Goal: Book appointment/travel/reservation

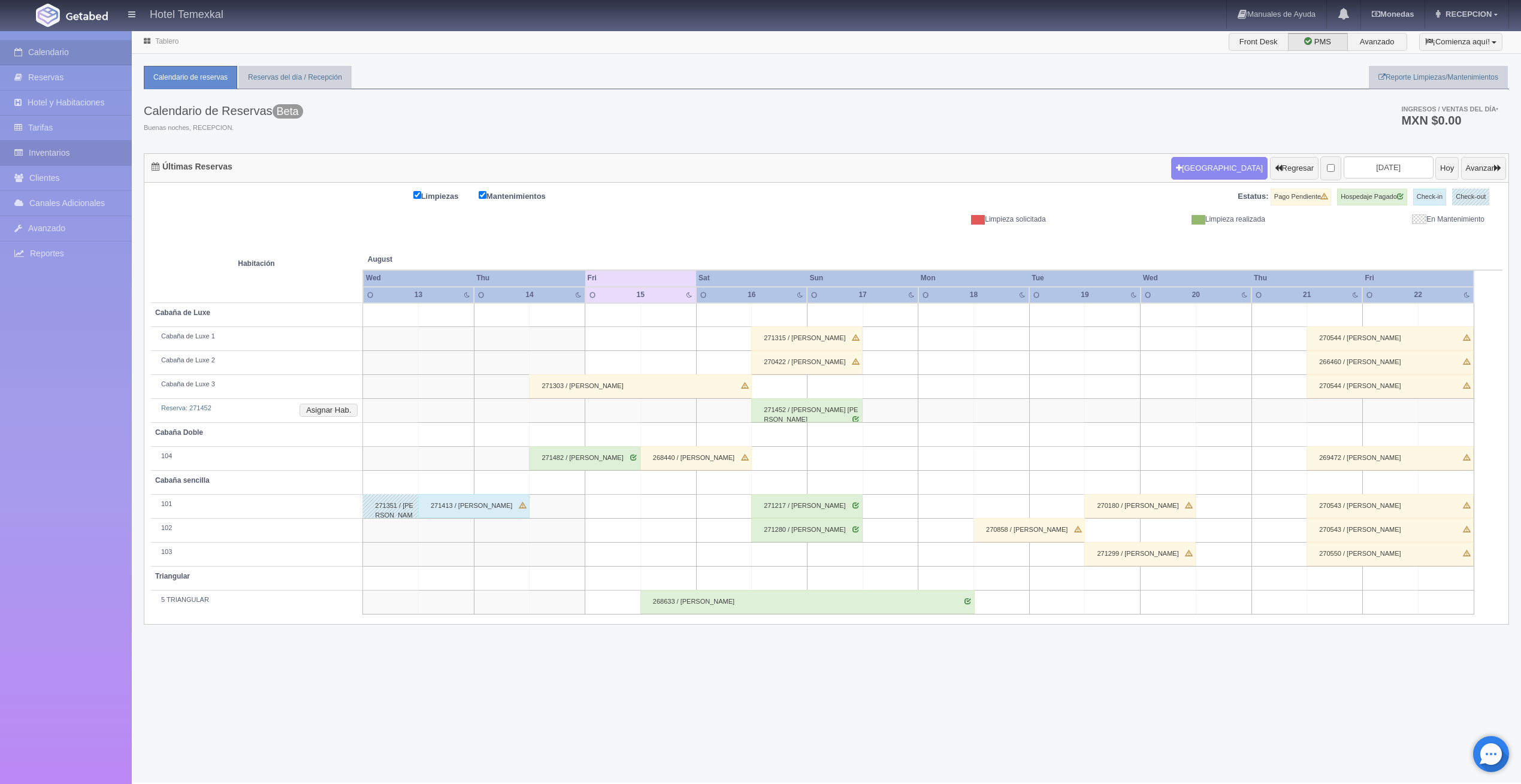
click at [46, 152] on link "Inventarios" at bounding box center [66, 153] width 132 height 24
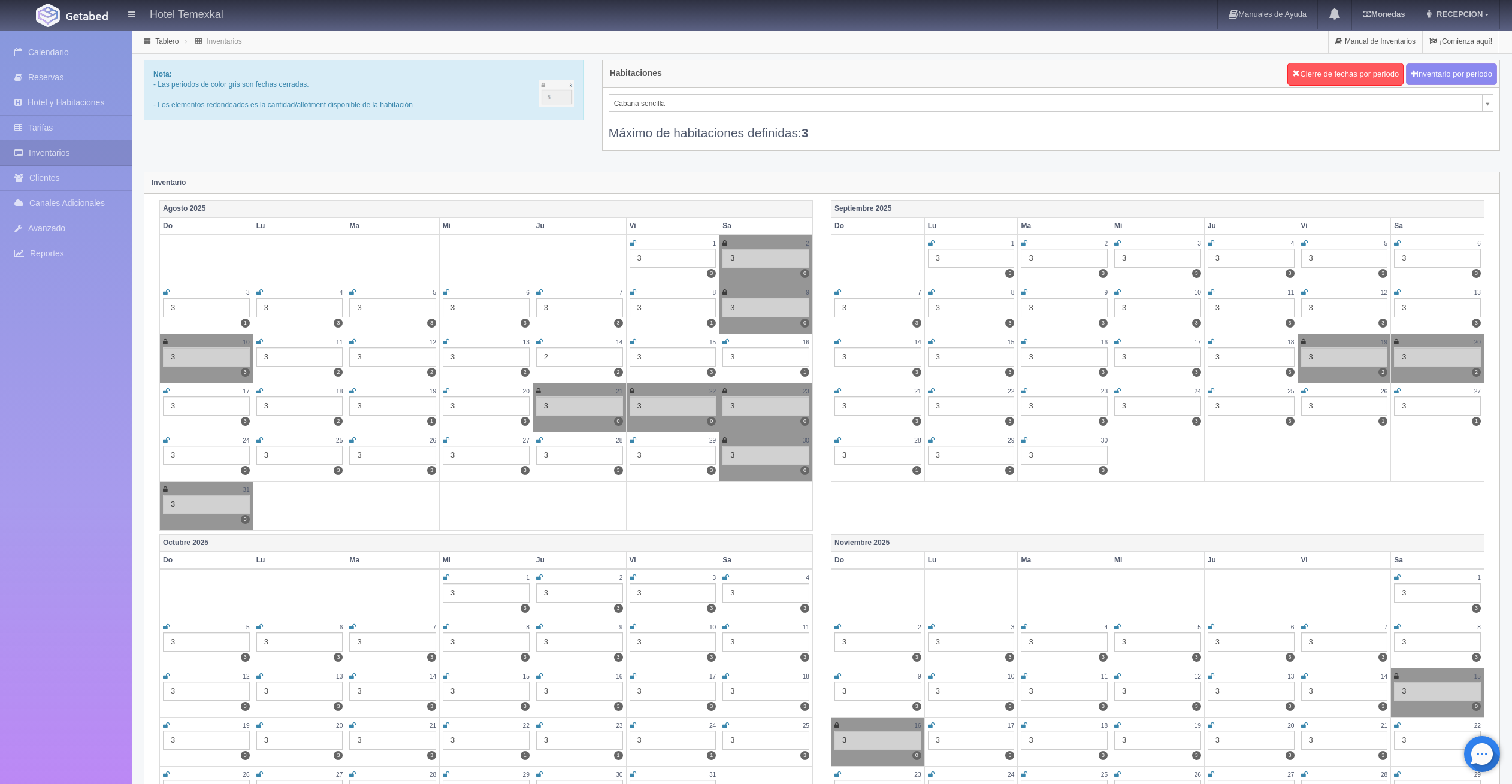
click at [729, 341] on icon at bounding box center [725, 342] width 6 height 7
click at [67, 51] on link "Calendario" at bounding box center [66, 52] width 132 height 24
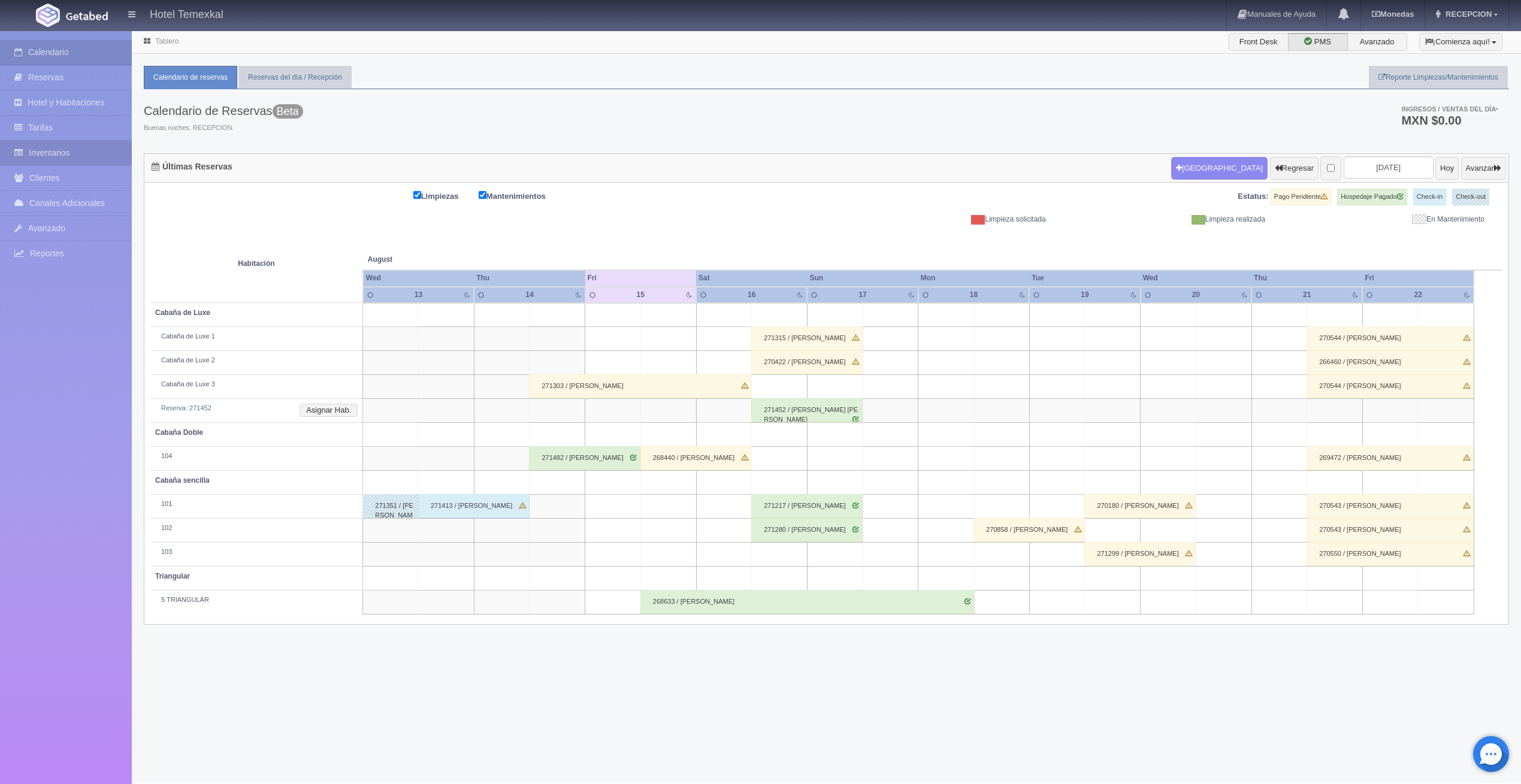
click at [44, 147] on link "Inventarios" at bounding box center [66, 153] width 132 height 24
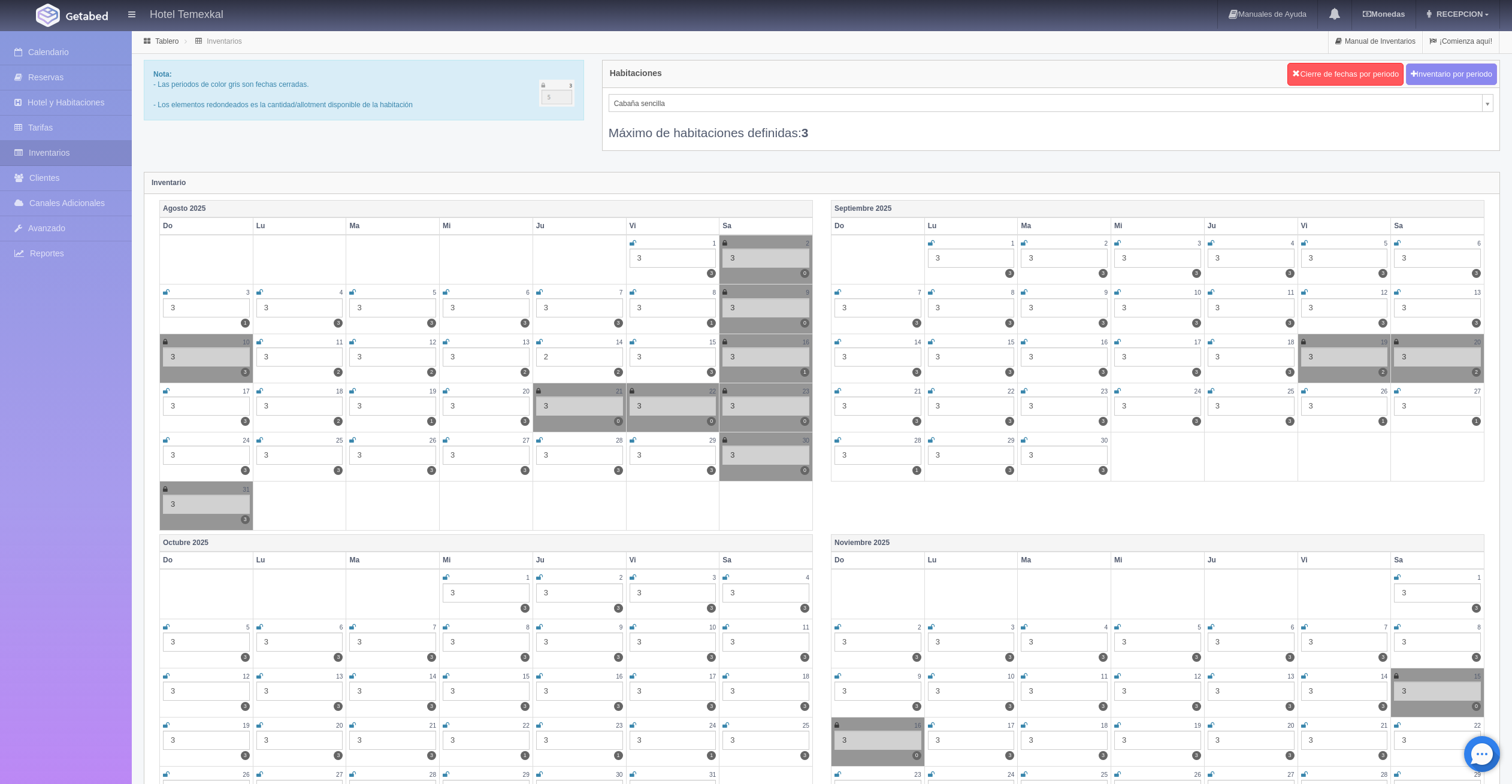
click at [727, 342] on div "16" at bounding box center [765, 342] width 87 height 10
click at [724, 342] on icon at bounding box center [724, 342] width 5 height 7
click at [55, 50] on link "Calendario" at bounding box center [66, 52] width 132 height 24
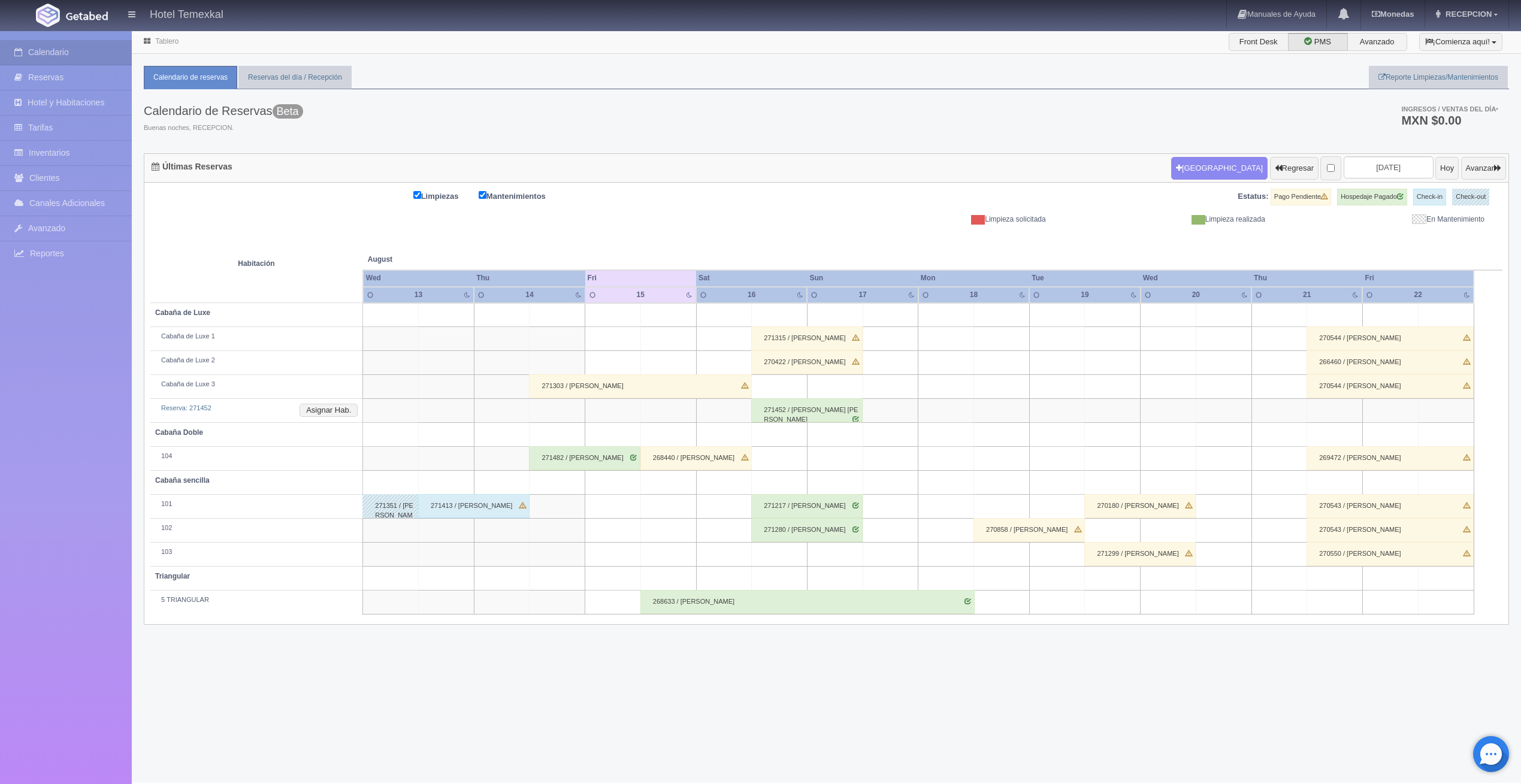
click at [794, 321] on td at bounding box center [780, 315] width 56 height 24
click at [788, 348] on button "[GEOGRAPHIC_DATA]" at bounding box center [782, 349] width 104 height 19
type input "16-08-2025"
type input "17-08-2025"
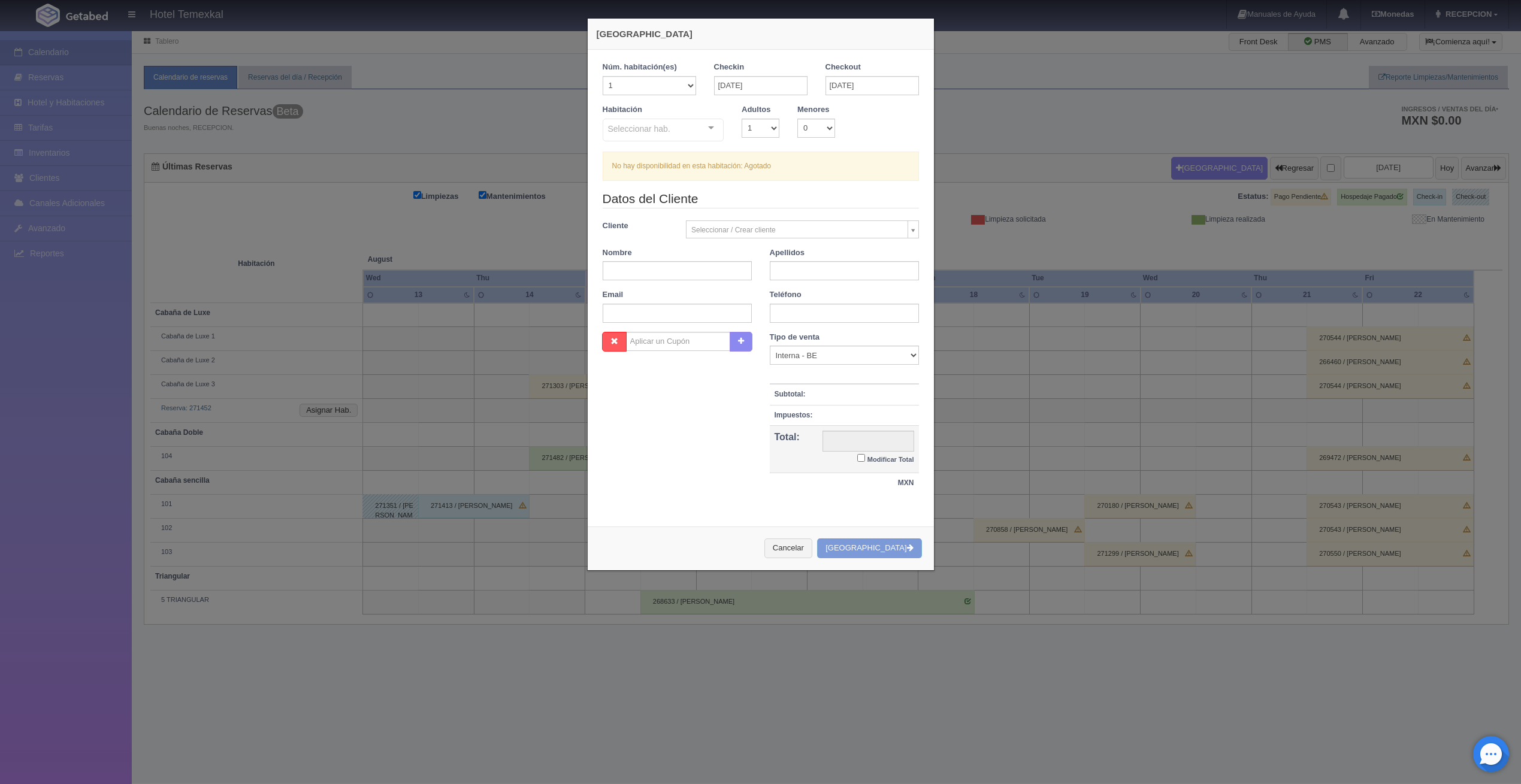
click at [696, 117] on div "Habitación Seleccionar hab. Cabaña sencilla Cabaña sencilla - Sin asignar 103 T…" at bounding box center [663, 123] width 140 height 38
click at [690, 129] on div "Seleccionar hab." at bounding box center [663, 130] width 122 height 23
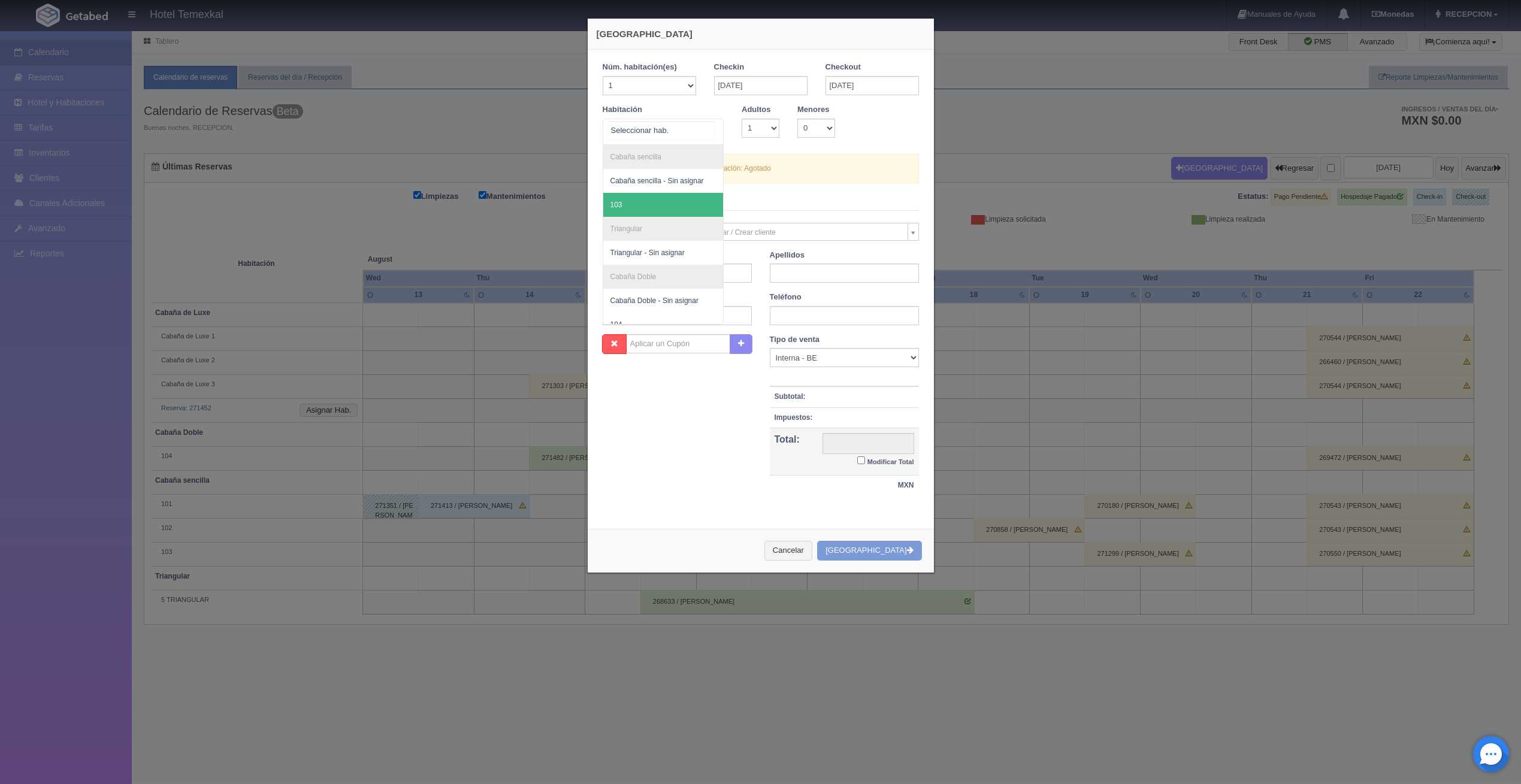
click at [630, 206] on span "103" at bounding box center [663, 204] width 120 height 24
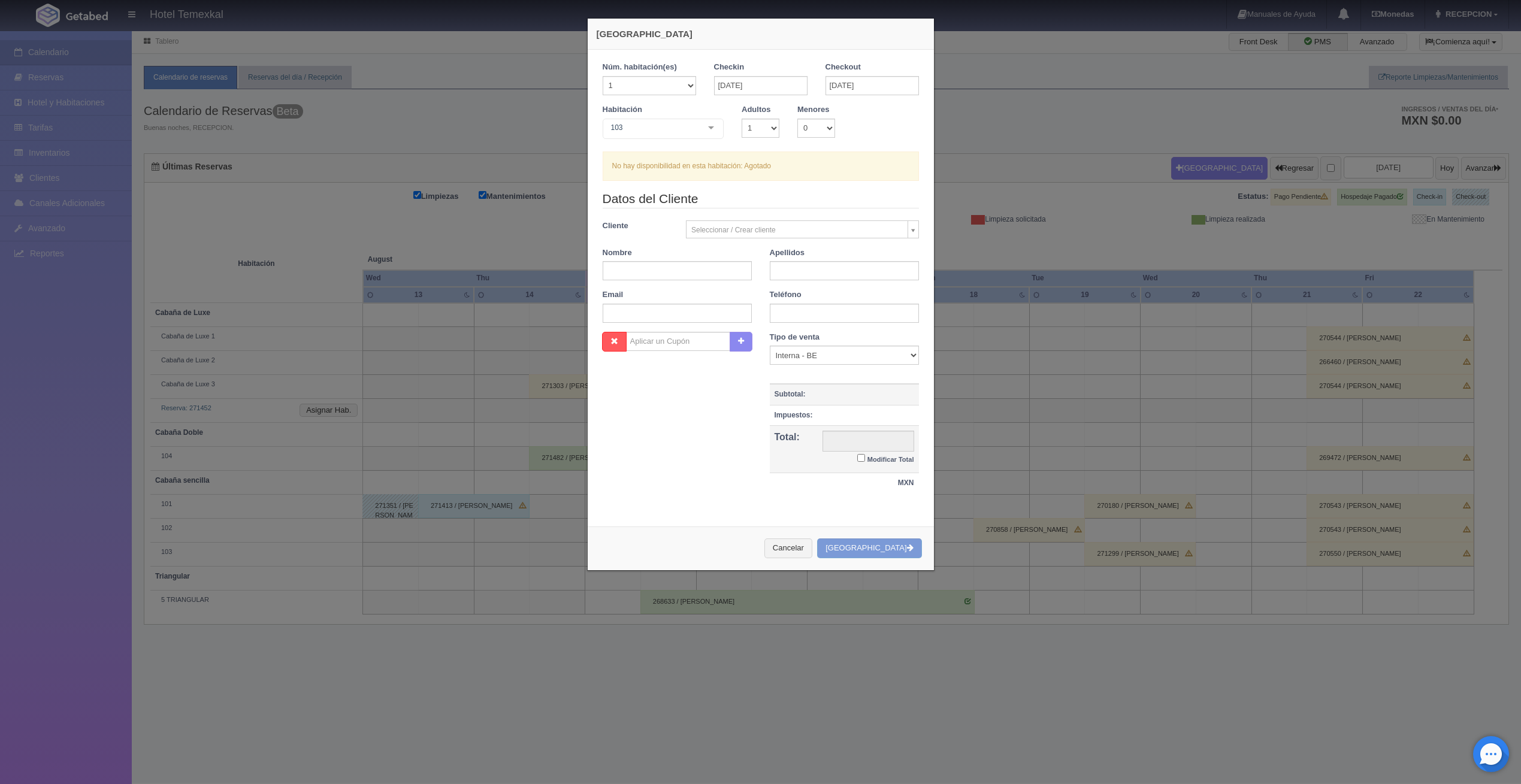
checkbox input "false"
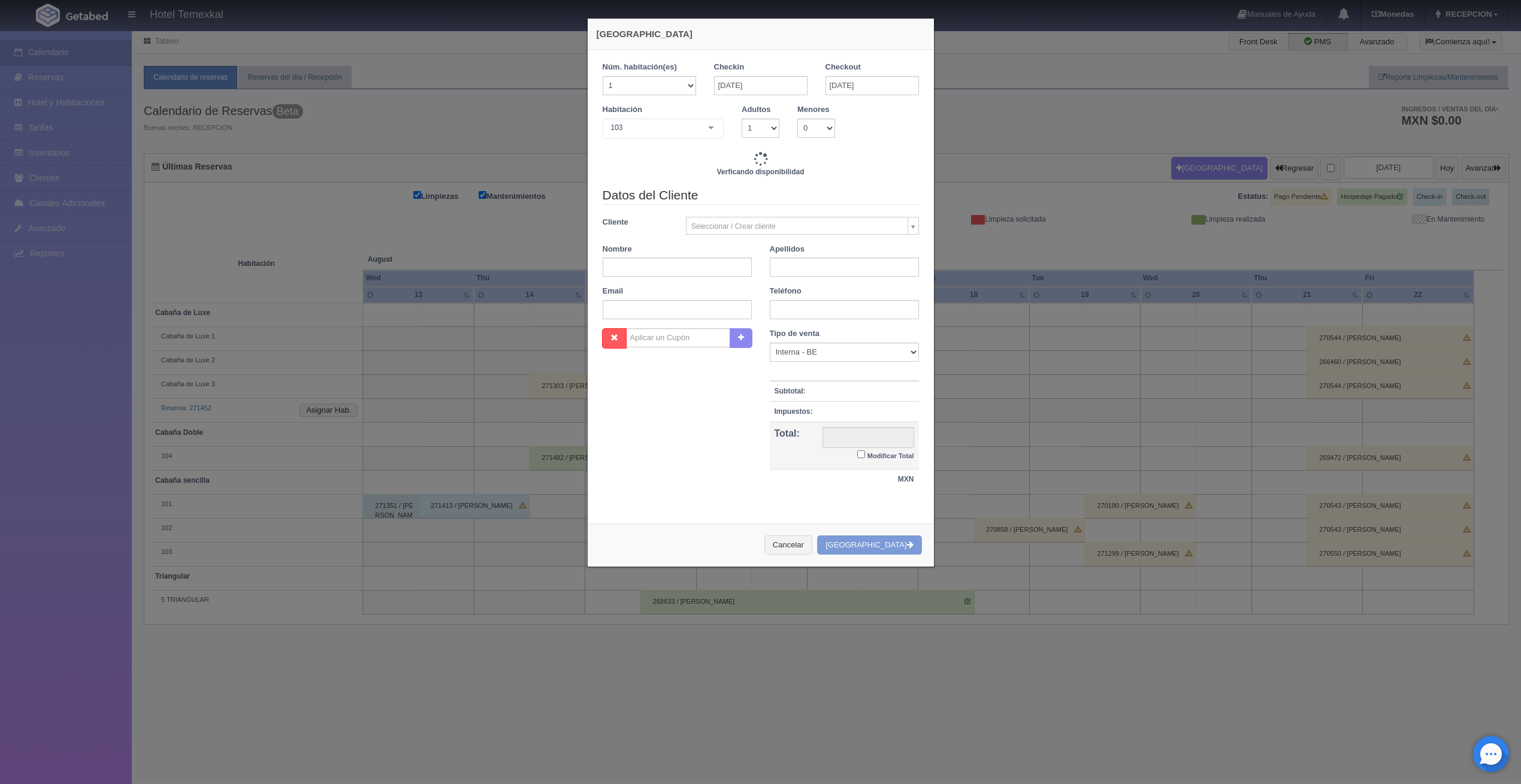
type input "4000.00"
checkbox input "false"
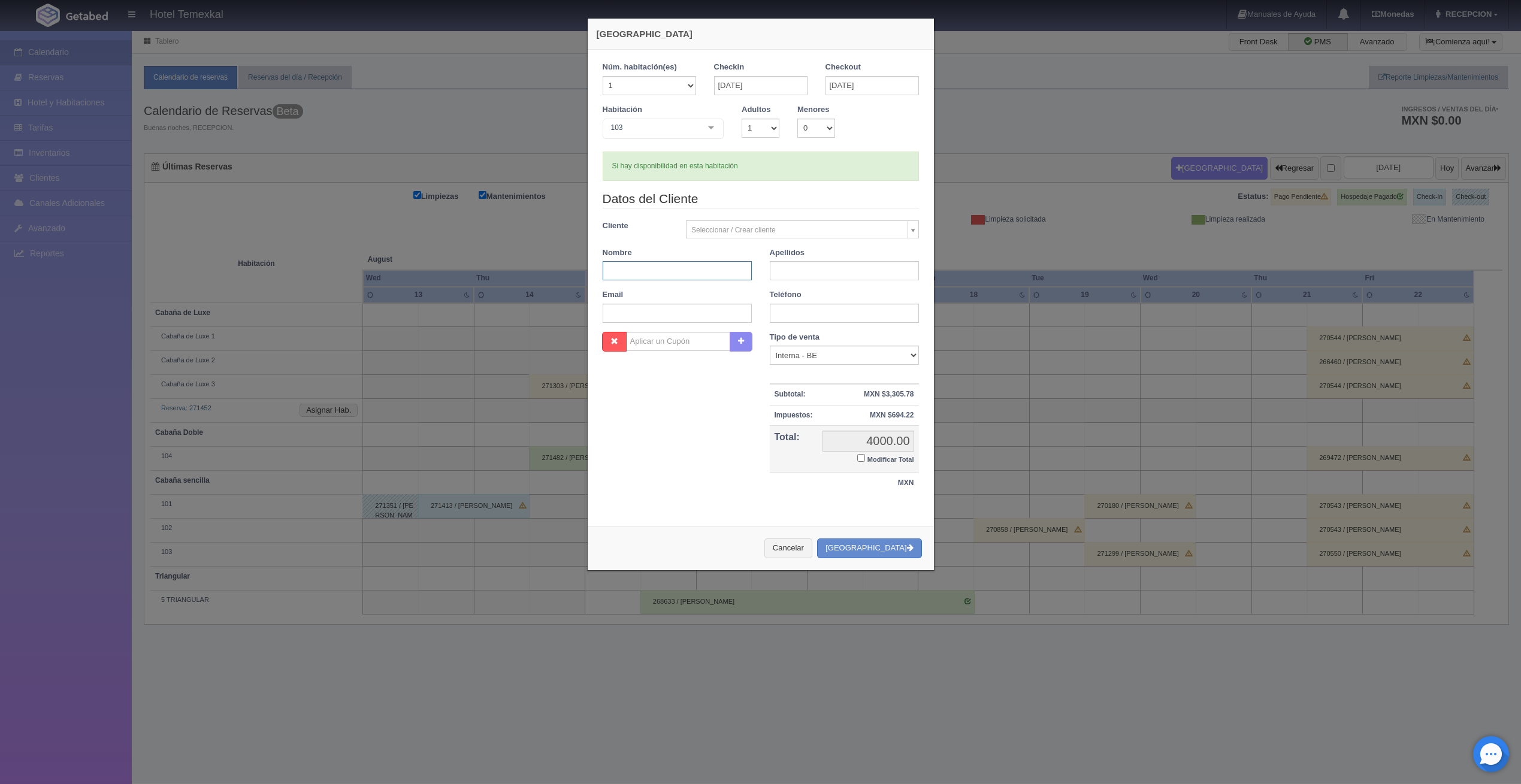
click at [667, 262] on input "text" at bounding box center [677, 271] width 149 height 19
type input "FERMIN"
click at [820, 272] on input "text" at bounding box center [844, 271] width 149 height 19
type input "MERCADO"
click at [857, 459] on input "Modificar Total" at bounding box center [861, 457] width 8 height 8
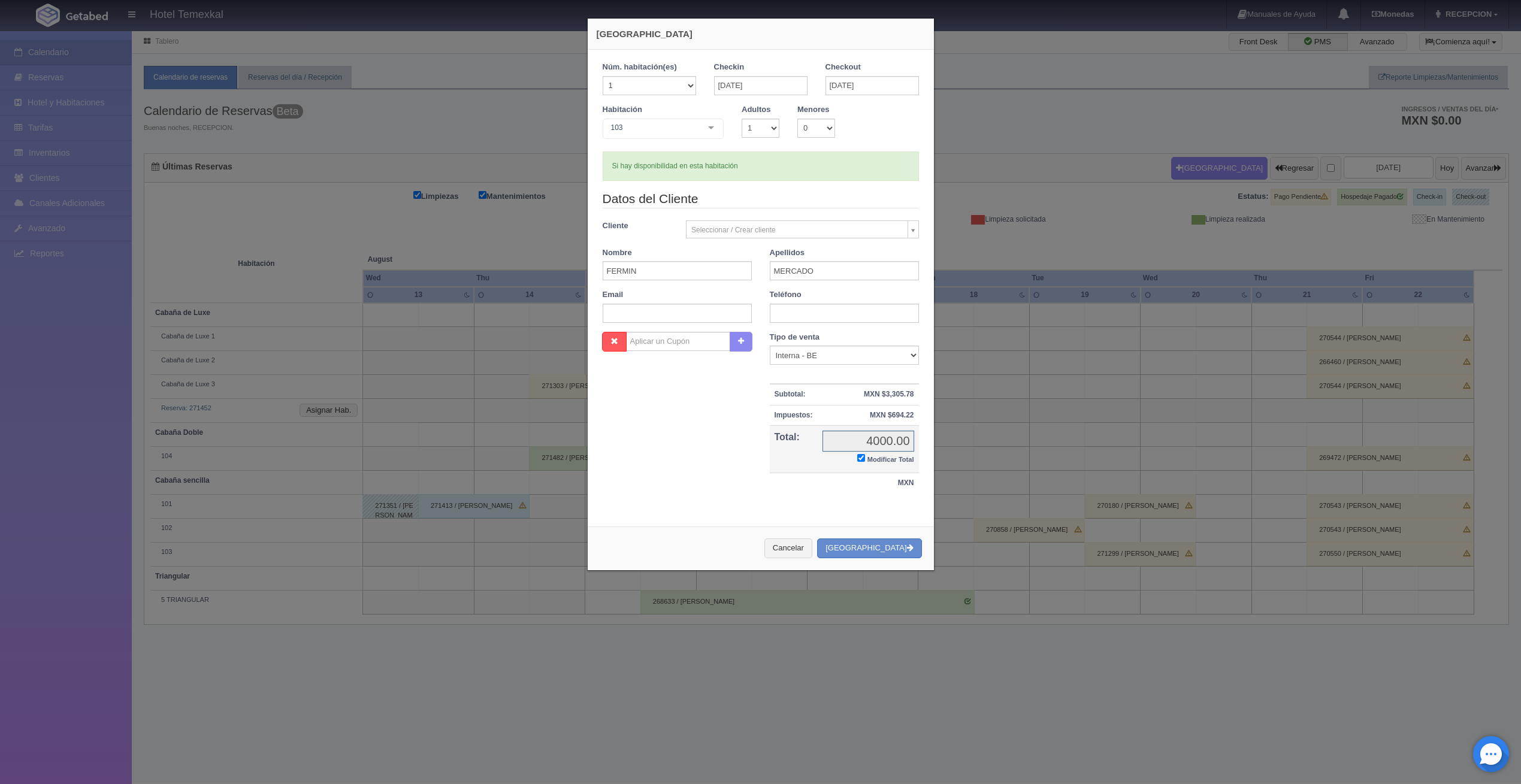
checkbox input "true"
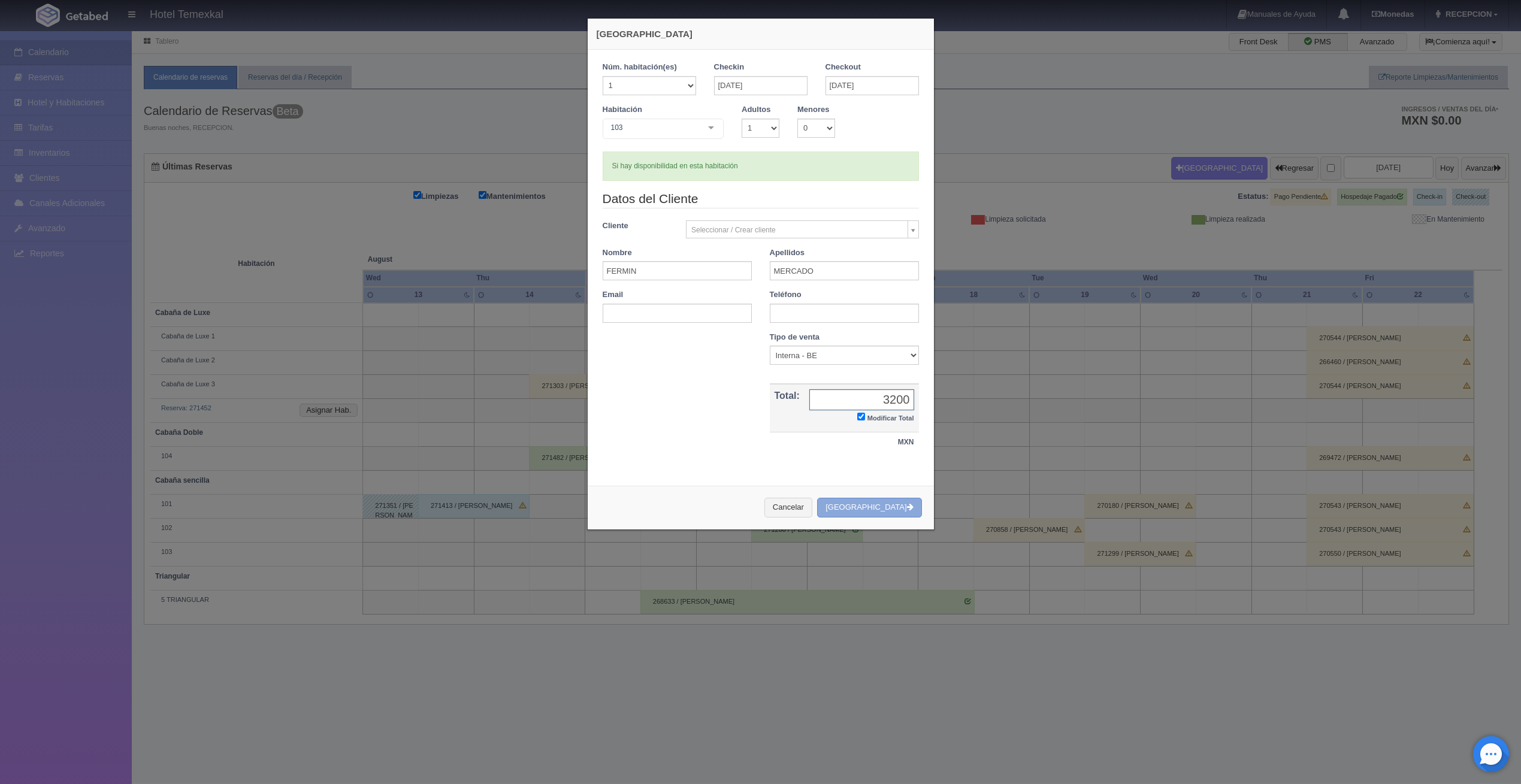
type input "3200"
click at [894, 508] on button "[GEOGRAPHIC_DATA]" at bounding box center [869, 507] width 104 height 19
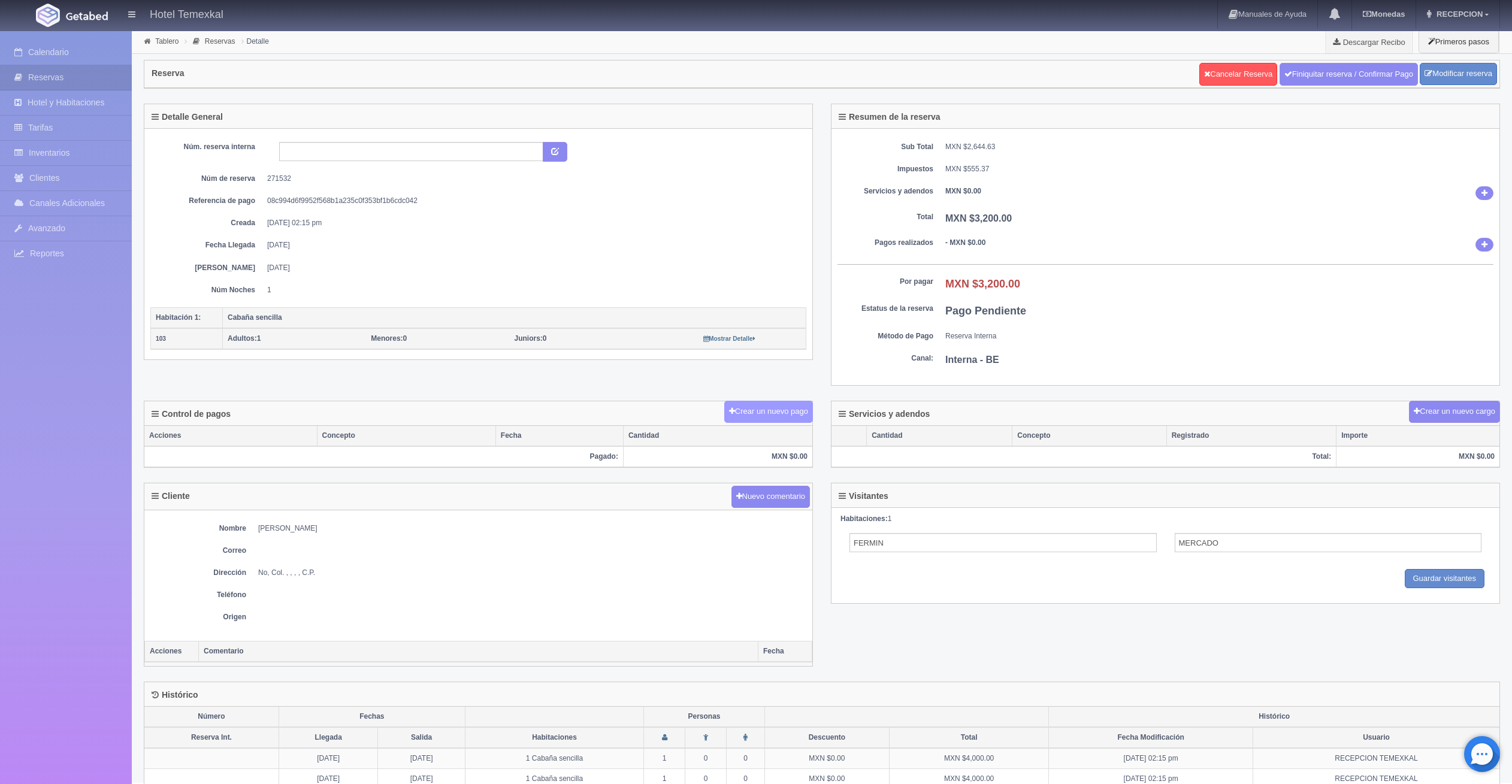
click at [796, 414] on button "Crear un nuevo pago" at bounding box center [769, 412] width 89 height 22
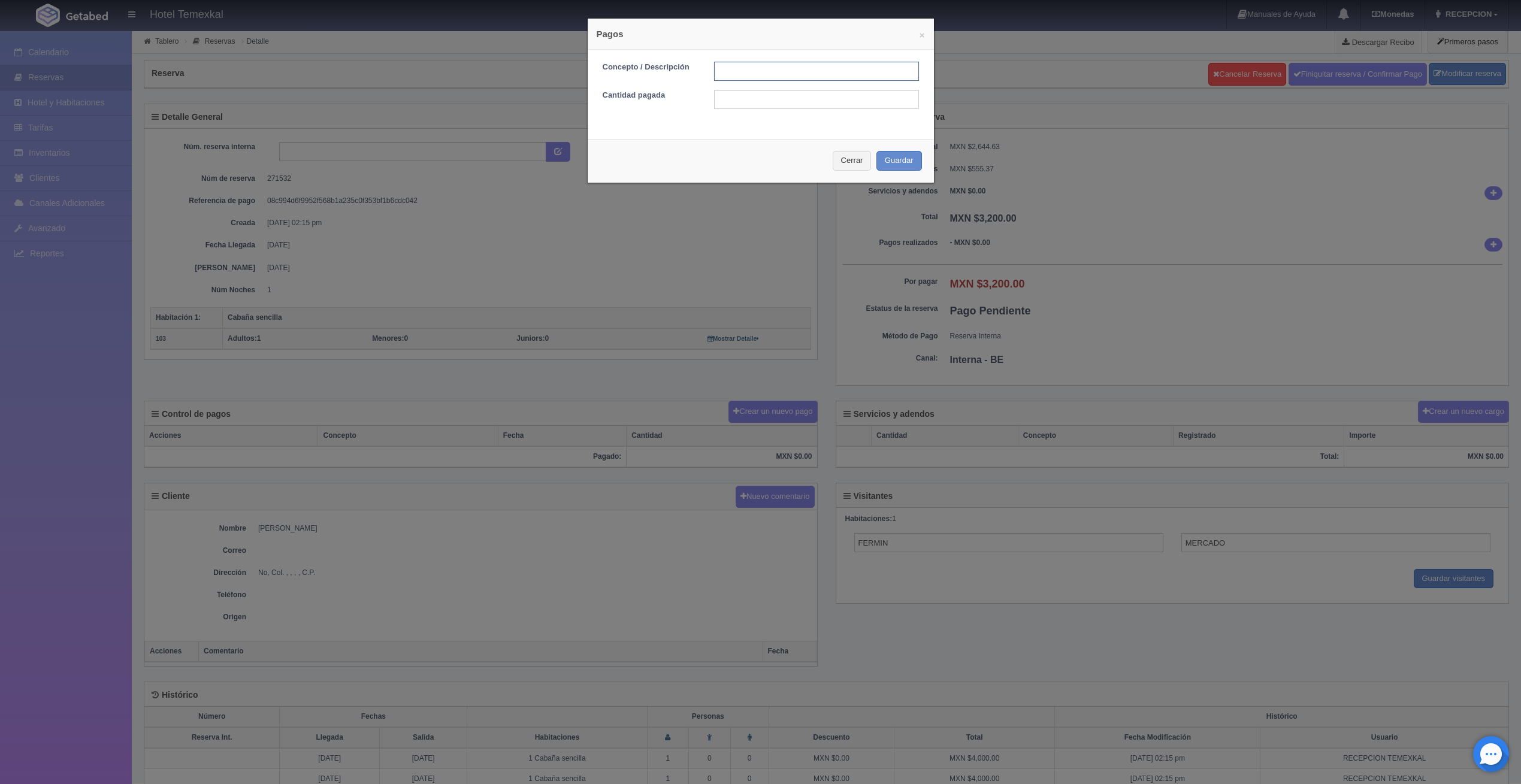
click at [779, 72] on input "text" at bounding box center [816, 72] width 205 height 19
type input "PRIMERO ABONO"
click at [763, 104] on input "text" at bounding box center [816, 99] width 205 height 19
type input "1600"
click at [642, 148] on div "Cerrar Guardar" at bounding box center [760, 161] width 346 height 44
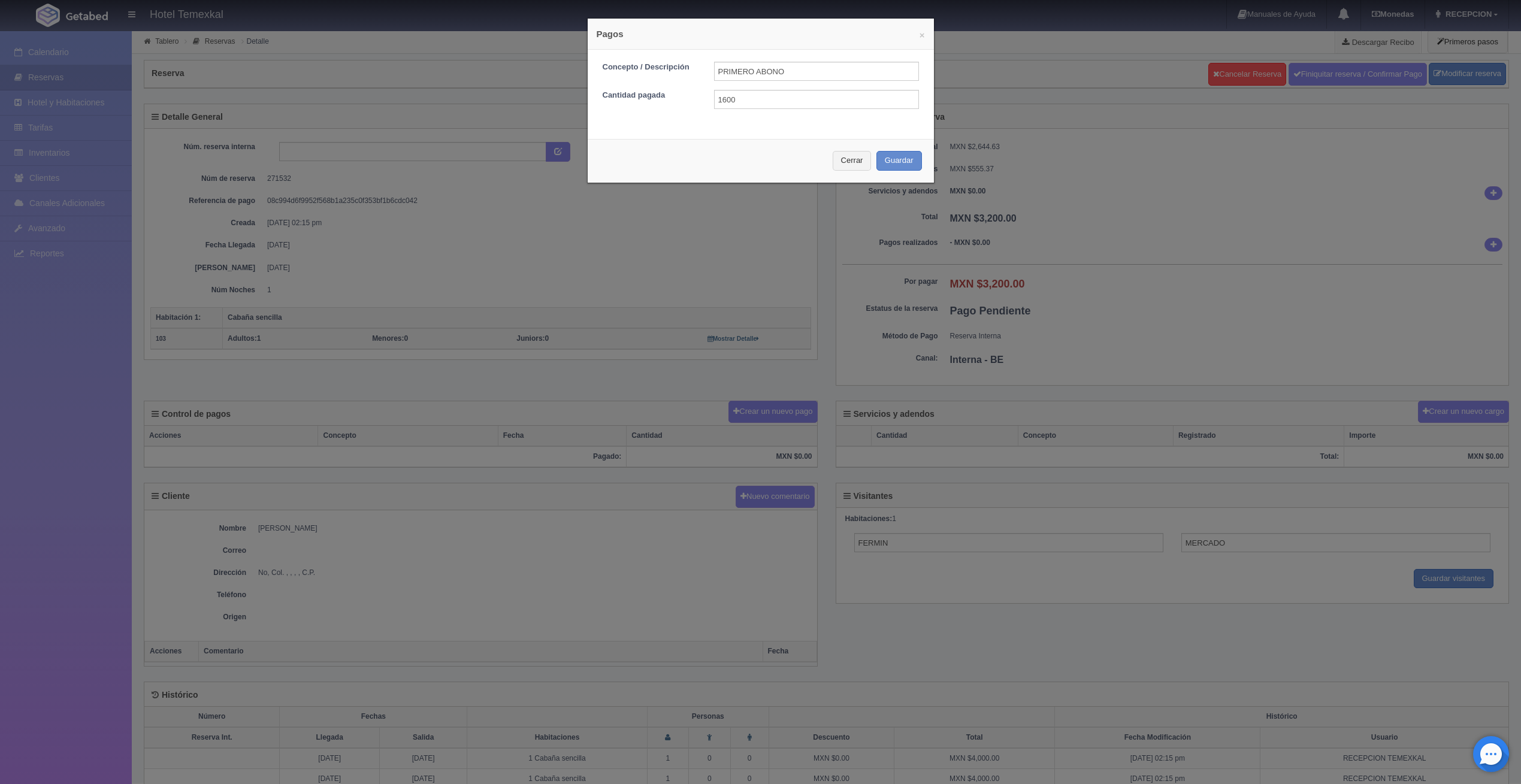
click at [642, 148] on div "Cerrar Guardar" at bounding box center [760, 161] width 346 height 44
click at [897, 157] on button "Guardar" at bounding box center [899, 161] width 45 height 19
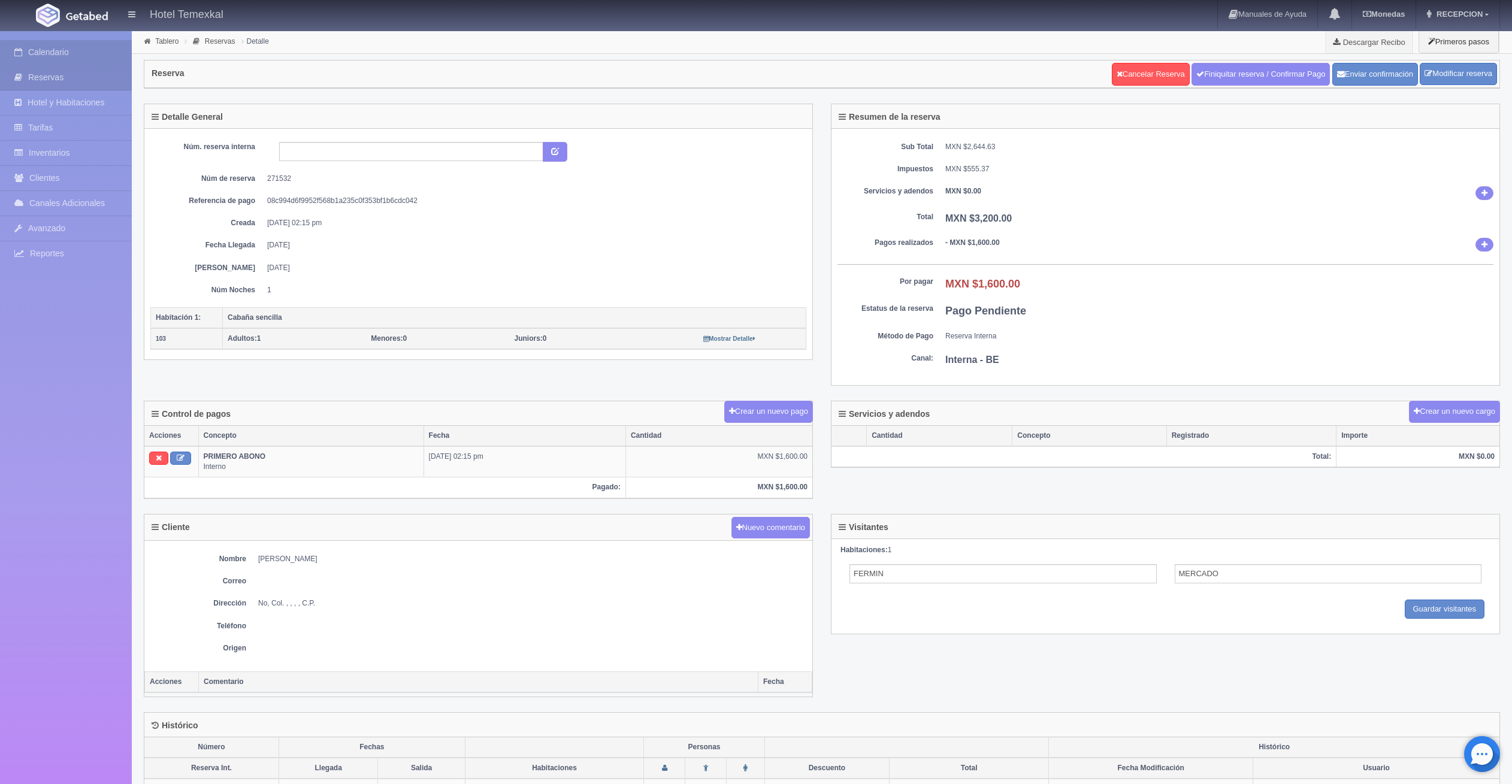
click at [44, 41] on link "Calendario" at bounding box center [66, 52] width 132 height 24
